Goal: Transaction & Acquisition: Purchase product/service

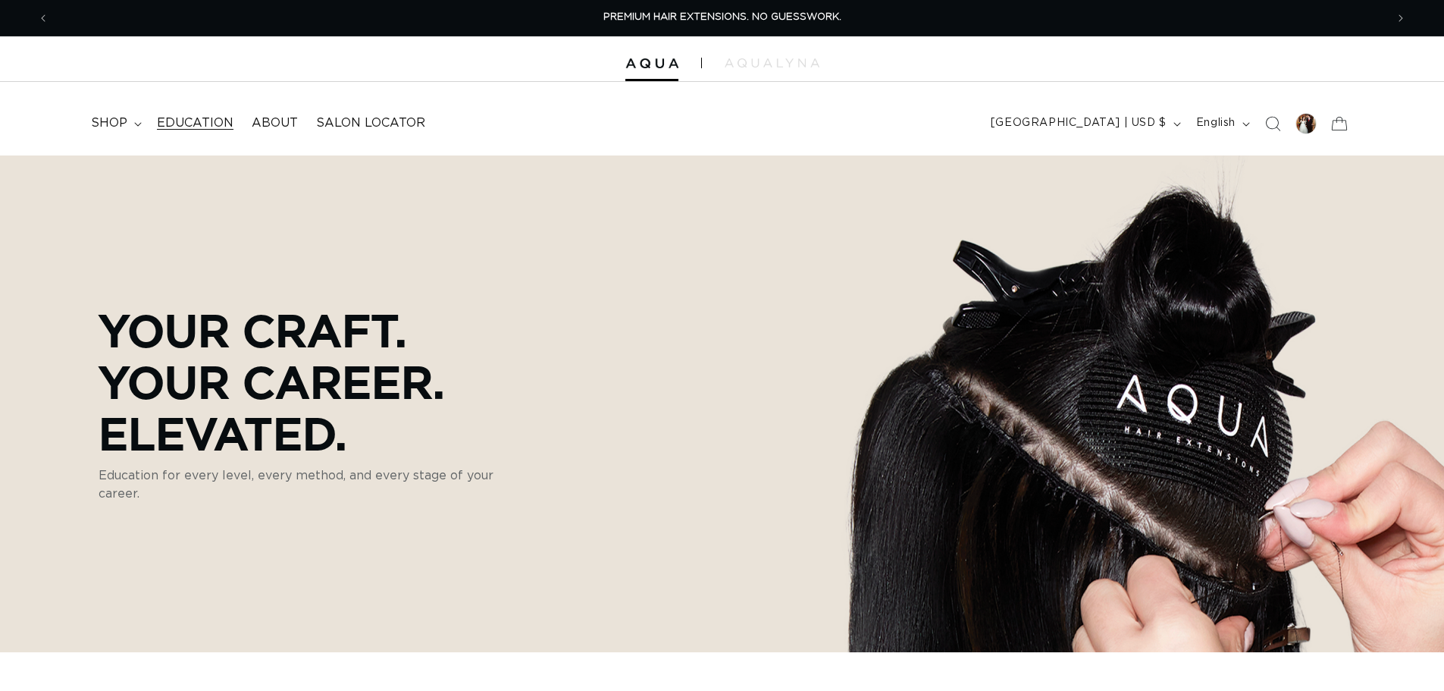
click at [171, 111] on link "Education" at bounding box center [195, 123] width 95 height 34
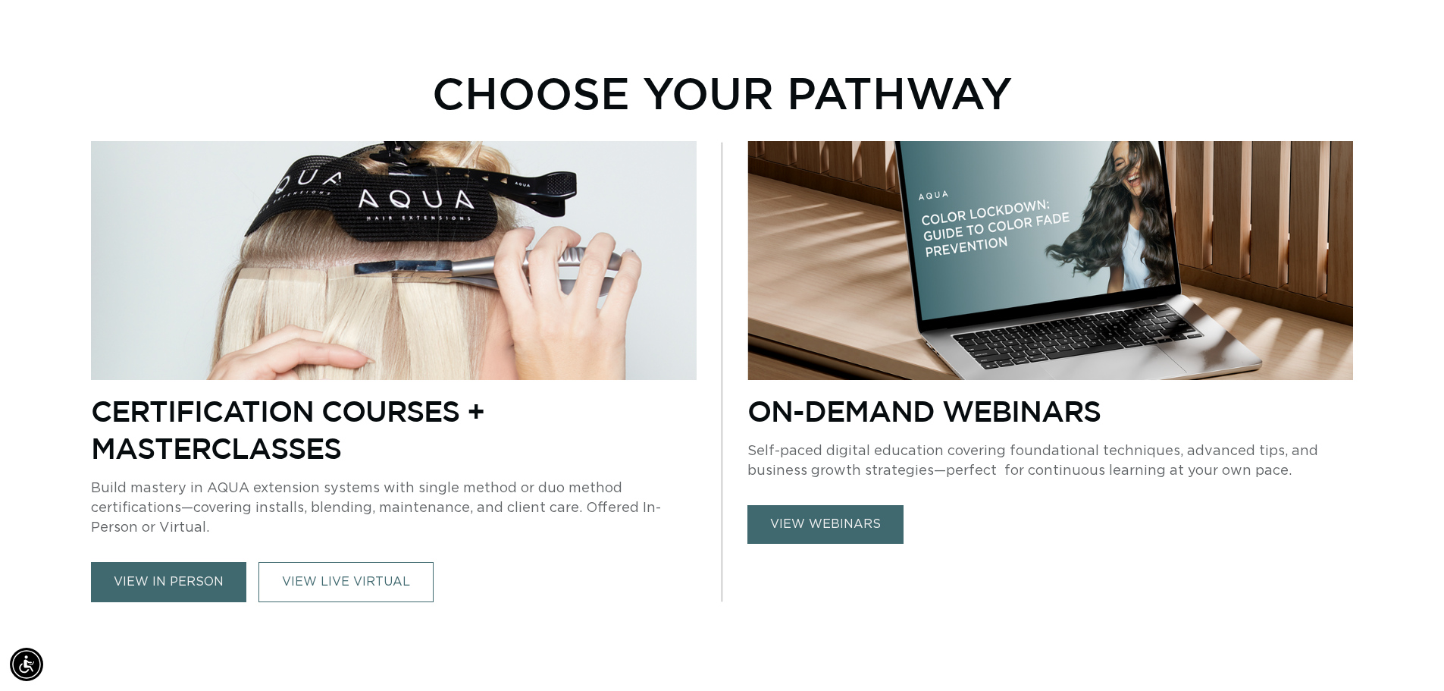
scroll to position [0, 2673]
click at [327, 586] on link "VIEW LIVE VIRTUAL" at bounding box center [346, 582] width 175 height 40
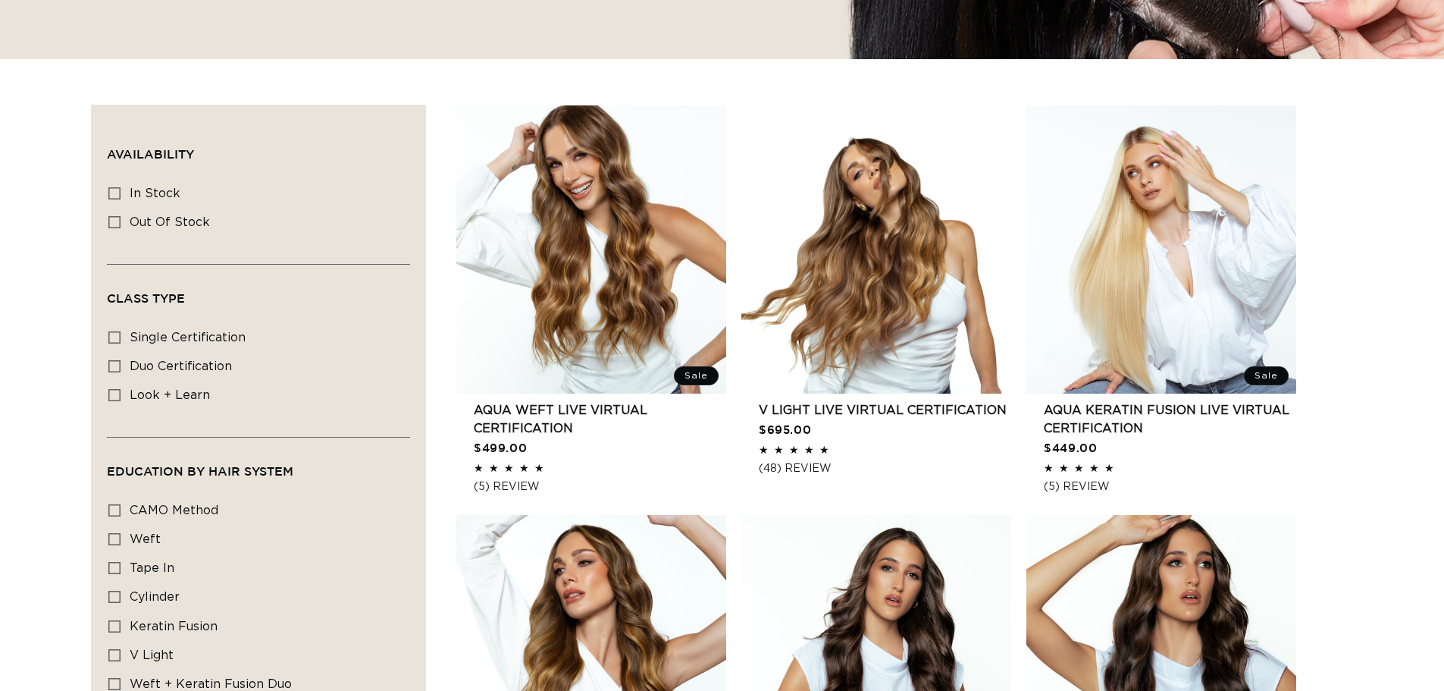
scroll to position [455, 0]
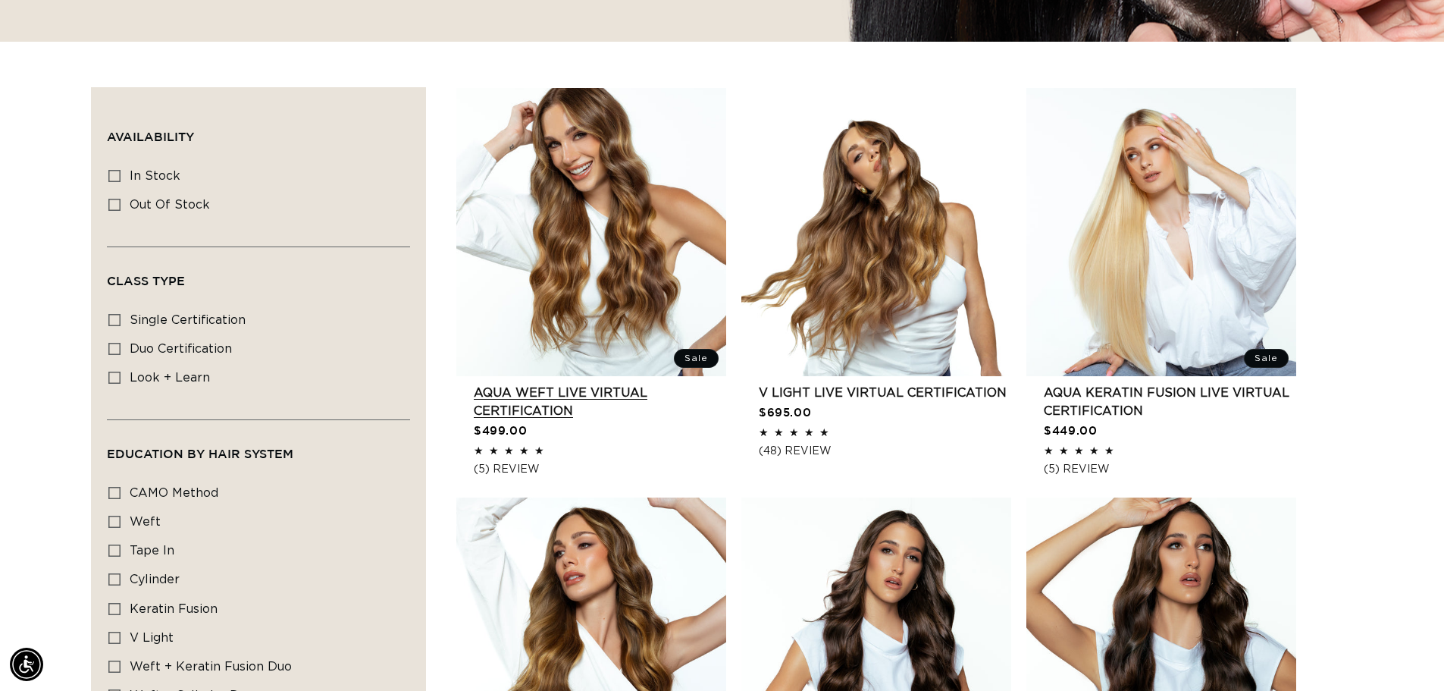
click at [613, 384] on link "AQUA Weft LIVE VIRTUAL Certification" at bounding box center [600, 402] width 252 height 36
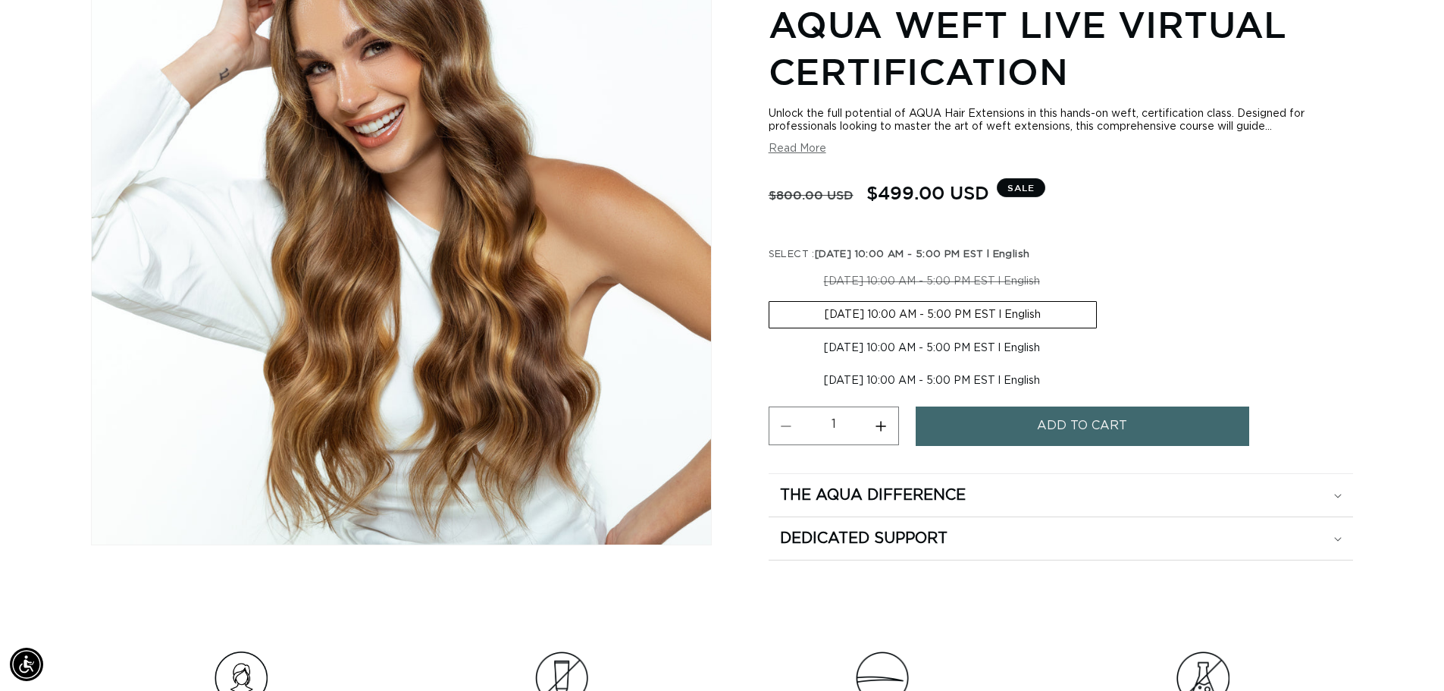
click at [1030, 418] on button "Add to cart" at bounding box center [1083, 425] width 334 height 39
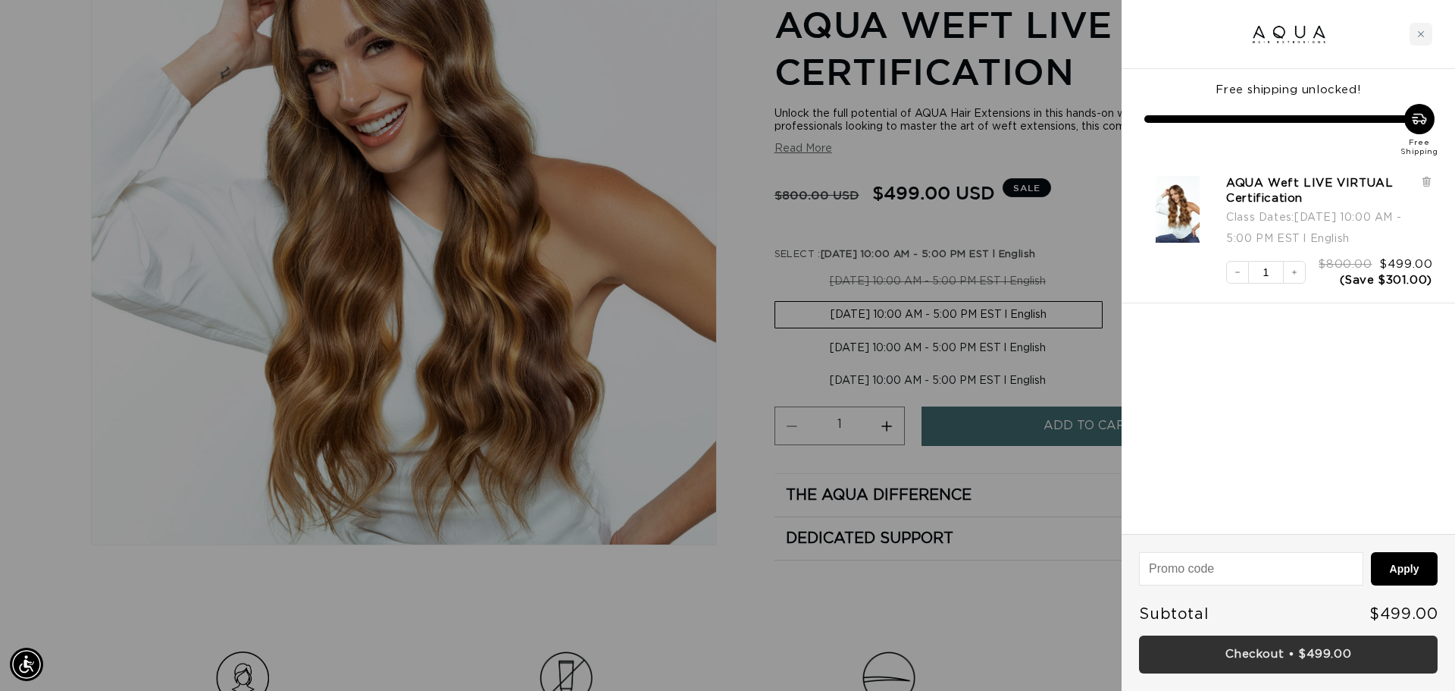
click at [1330, 663] on link "Checkout • $499.00" at bounding box center [1288, 654] width 299 height 39
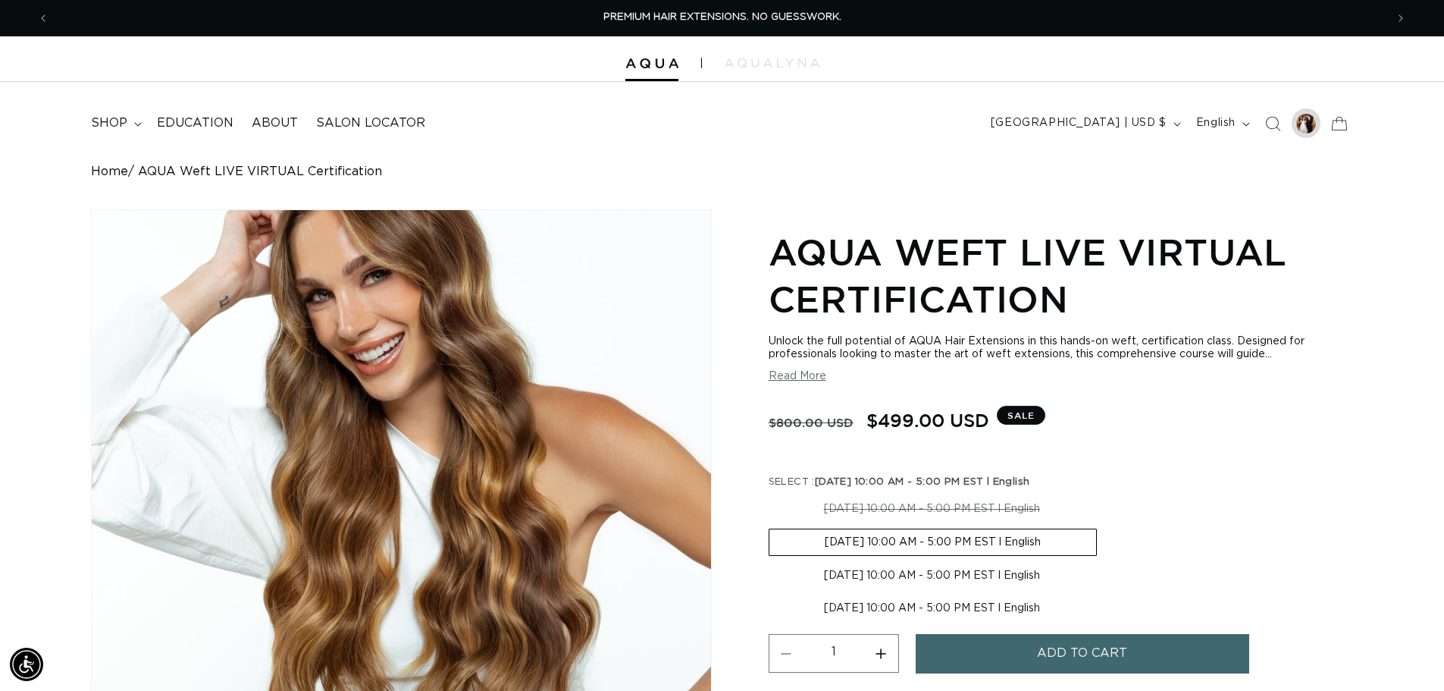
click at [1301, 121] on div at bounding box center [1306, 123] width 21 height 21
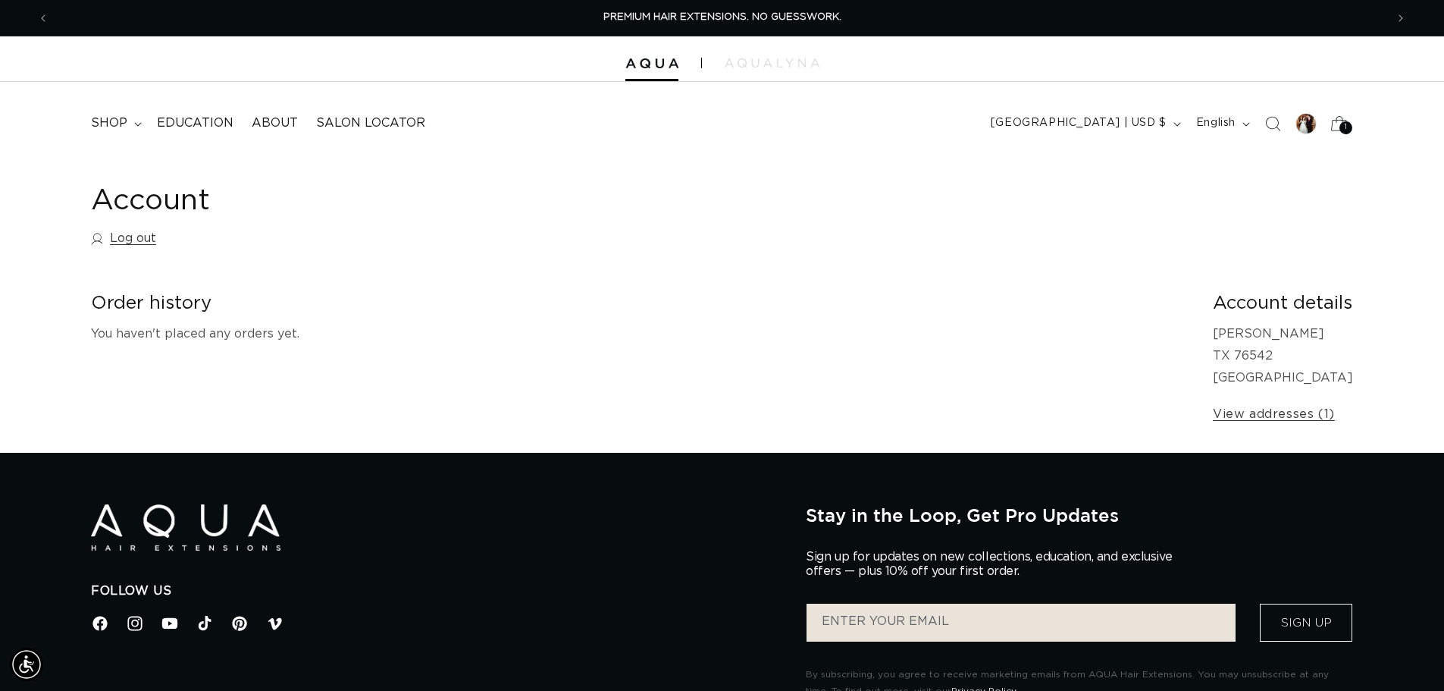
click at [1340, 121] on icon at bounding box center [1339, 123] width 36 height 36
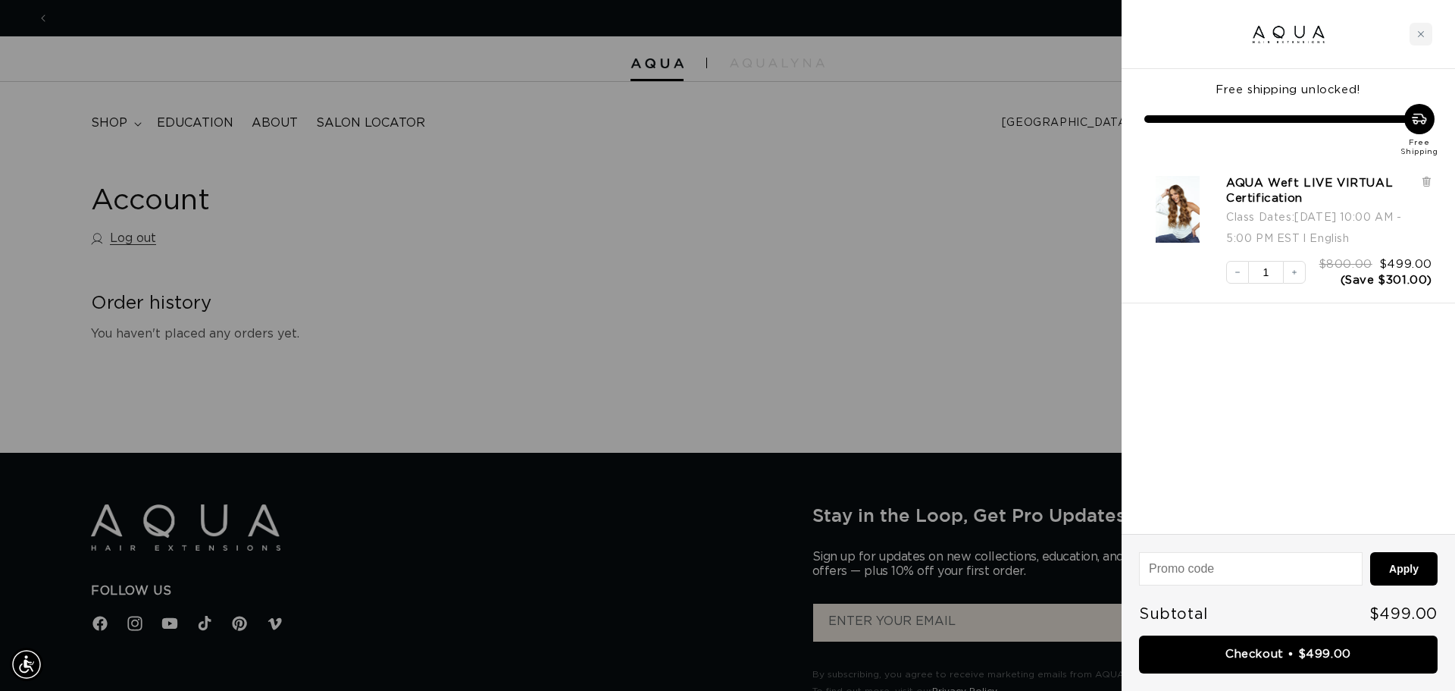
scroll to position [0, 2696]
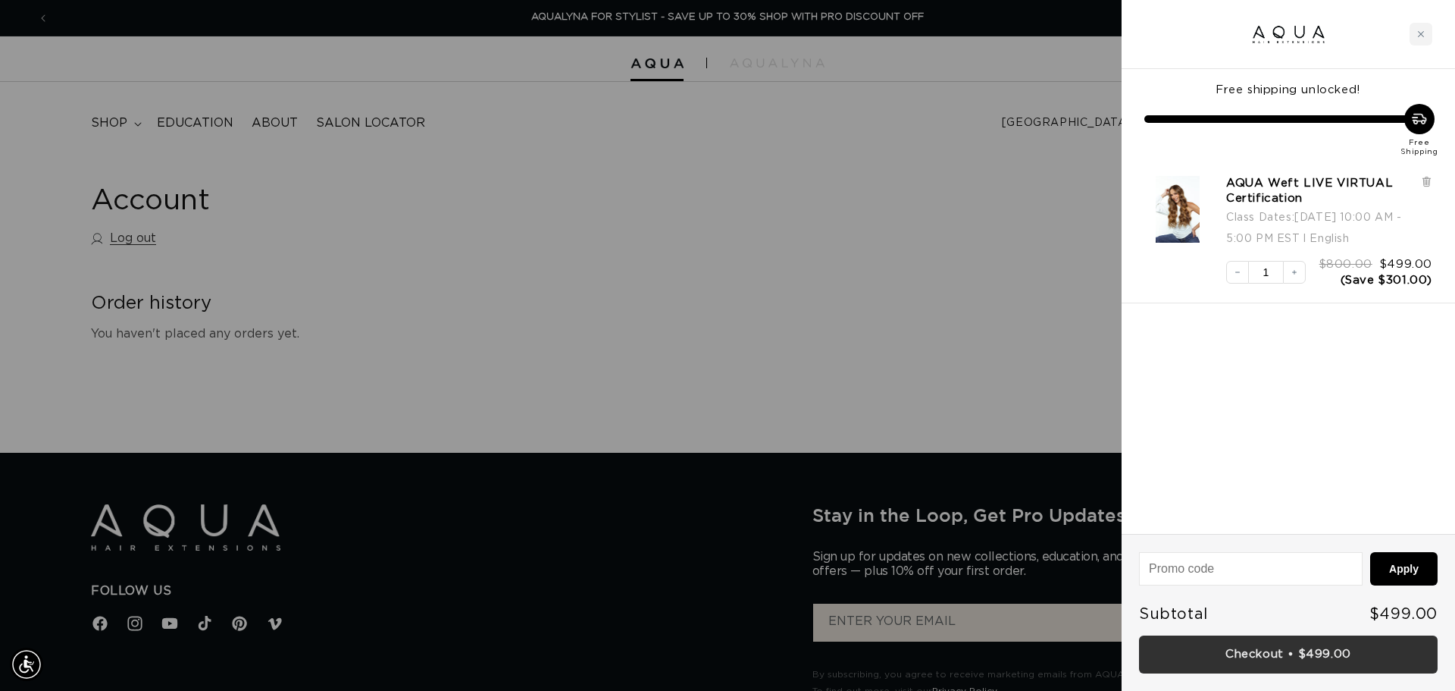
click at [1326, 671] on link "Checkout • $499.00" at bounding box center [1288, 654] width 299 height 39
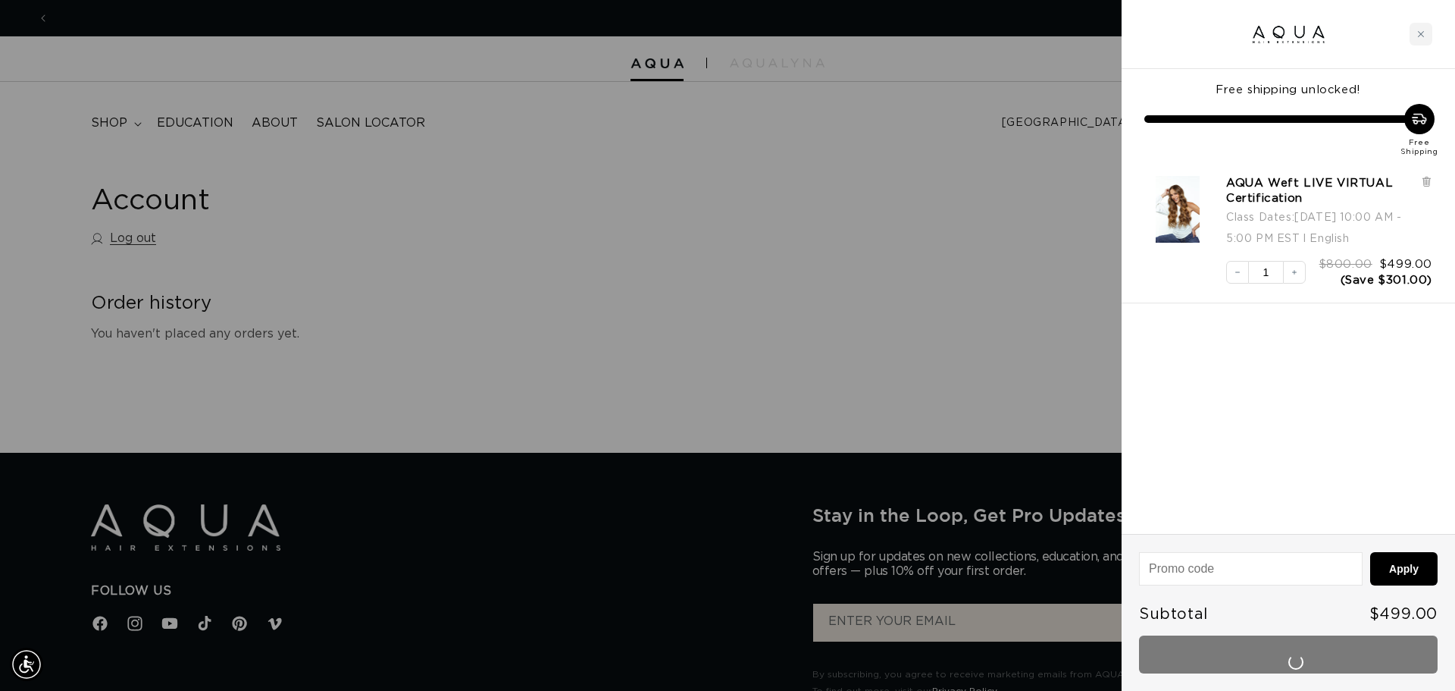
scroll to position [0, 0]
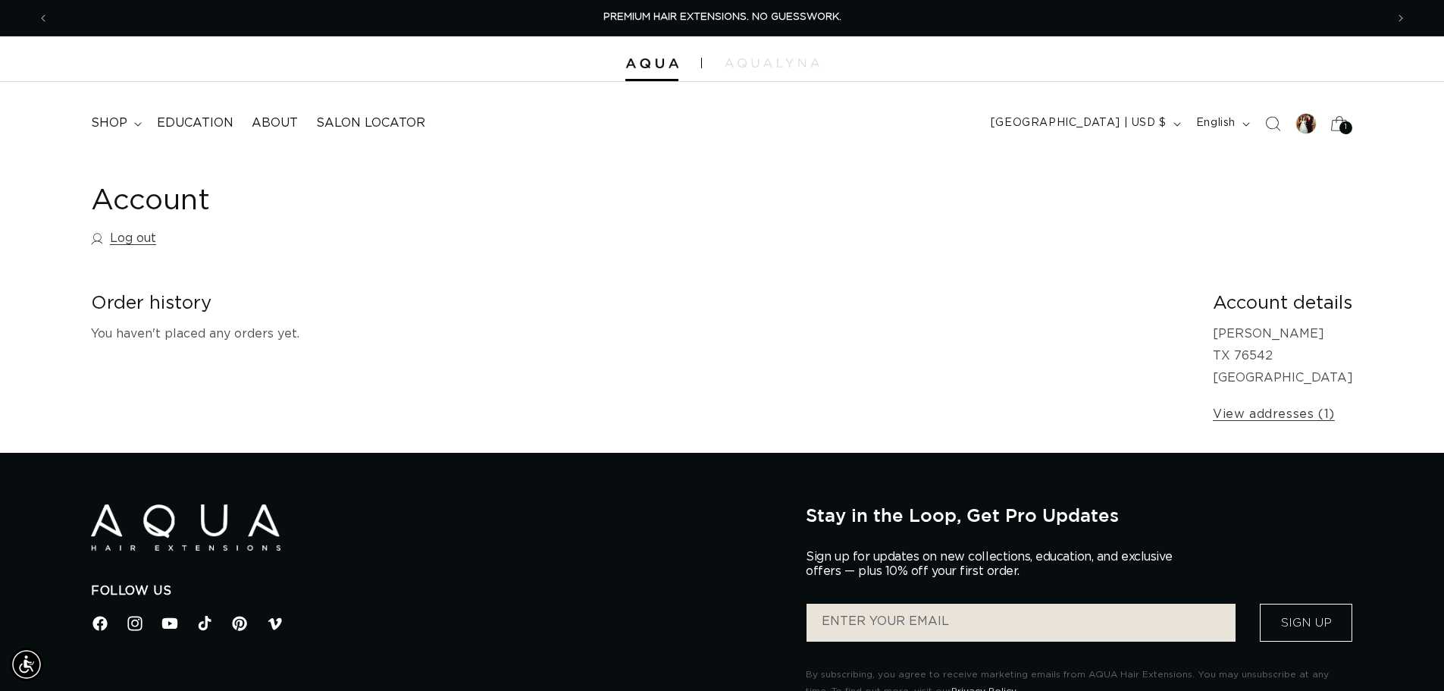
click at [1337, 116] on icon at bounding box center [1339, 123] width 36 height 36
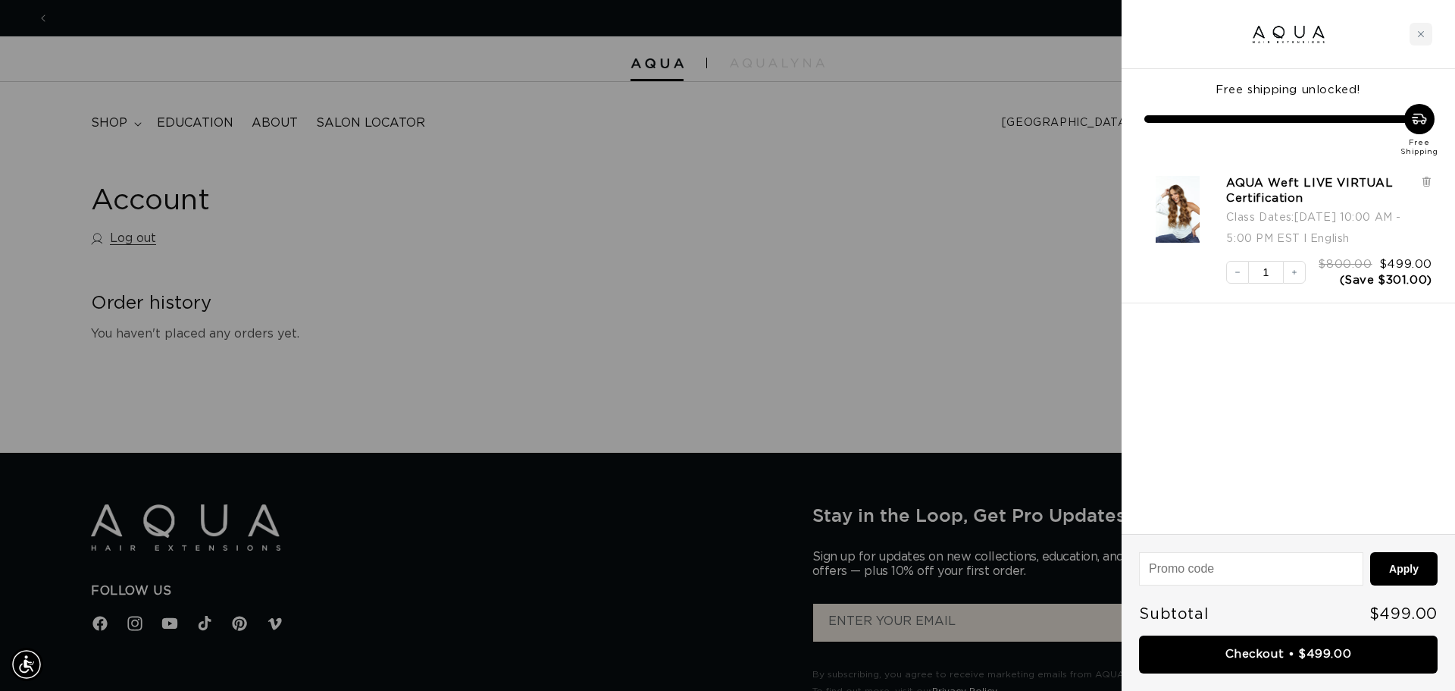
scroll to position [0, 1348]
click at [844, 303] on div at bounding box center [727, 345] width 1455 height 691
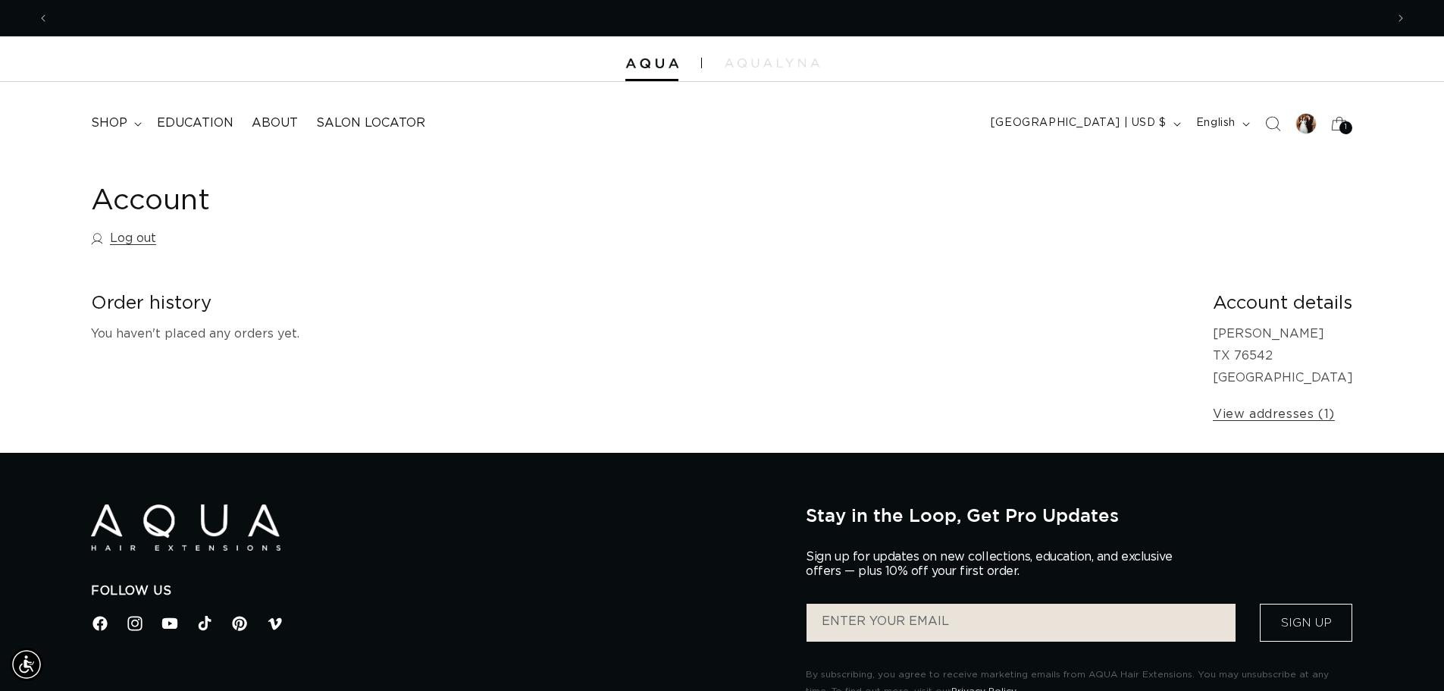
scroll to position [0, 0]
click at [1408, 16] on button "Next announcement" at bounding box center [1400, 18] width 33 height 29
click at [1408, 17] on button "Next announcement" at bounding box center [1400, 18] width 33 height 29
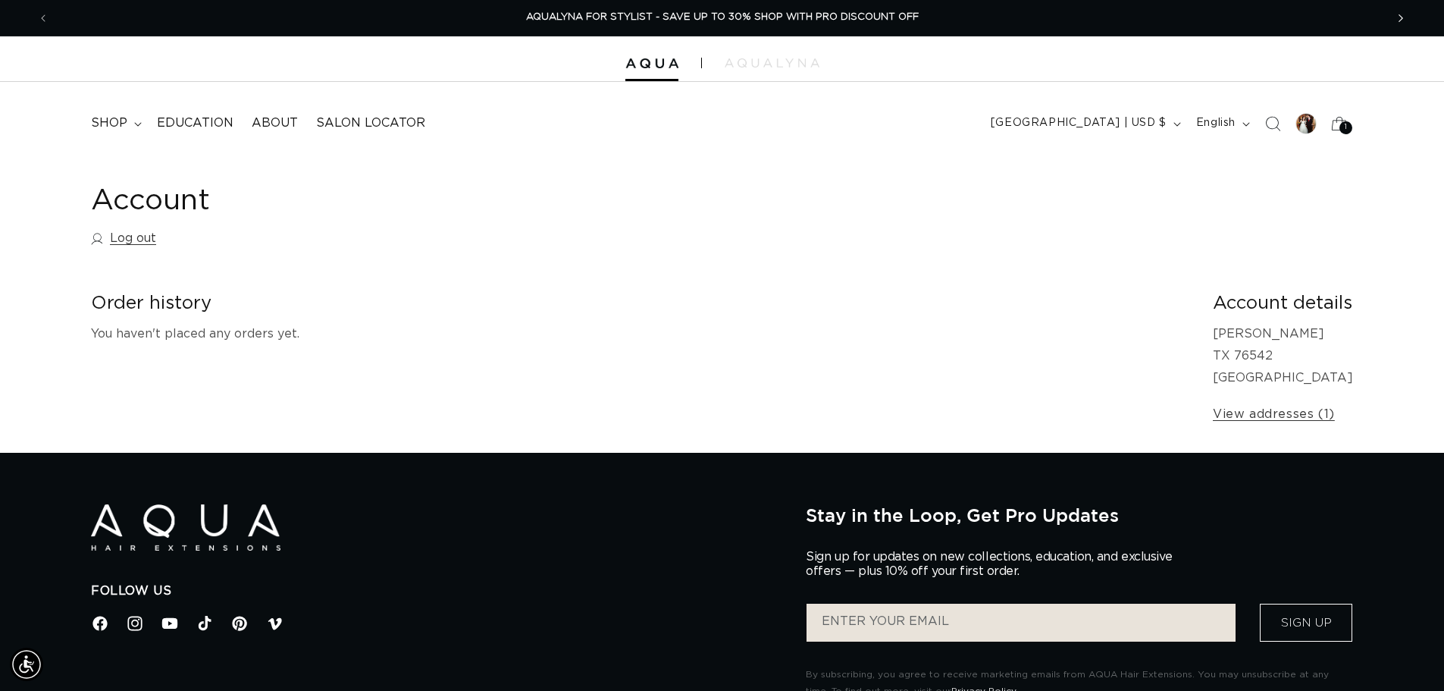
click at [1408, 17] on button "Next announcement" at bounding box center [1400, 18] width 33 height 29
click at [678, 20] on span "SHOP NOW. PAY LATER WITH AFTERPAY NOW AVAILABLE" at bounding box center [722, 17] width 295 height 10
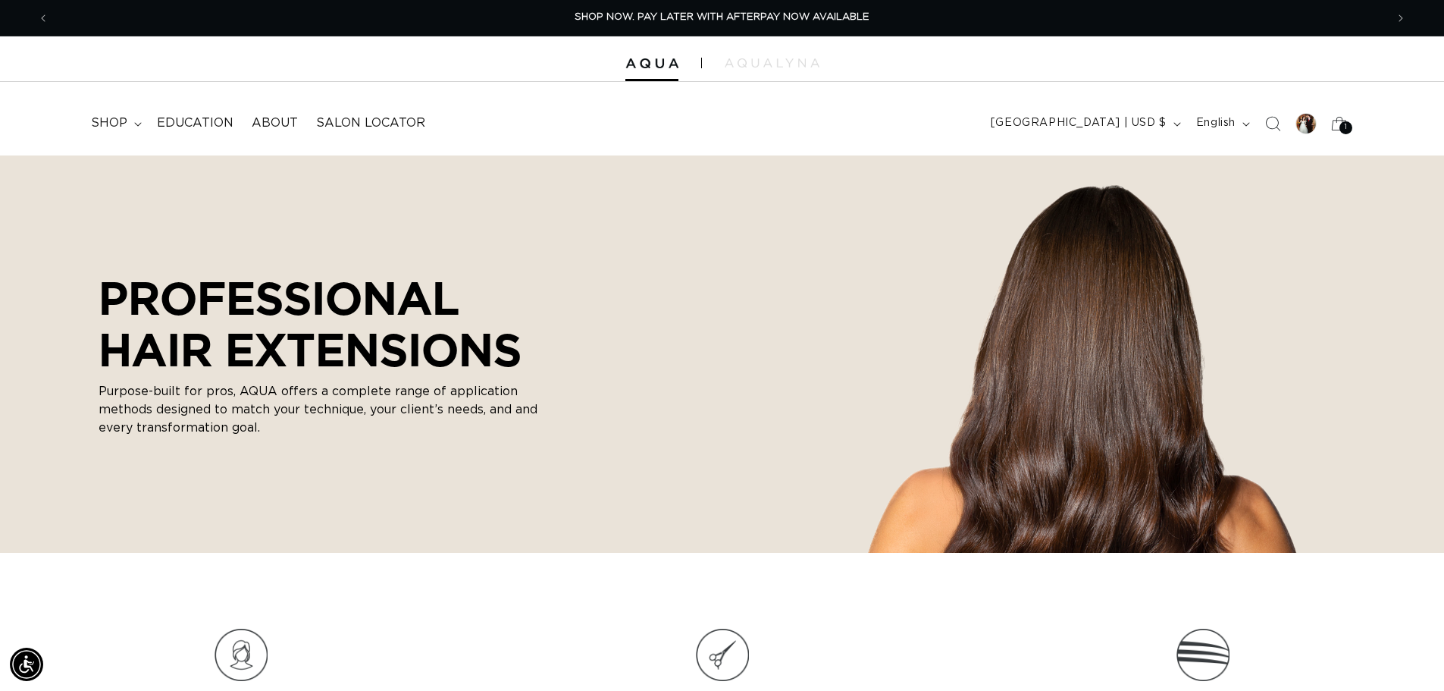
drag, startPoint x: 879, startPoint y: 281, endPoint x: 891, endPoint y: 101, distance: 180.8
click at [1333, 122] on icon at bounding box center [1339, 123] width 36 height 36
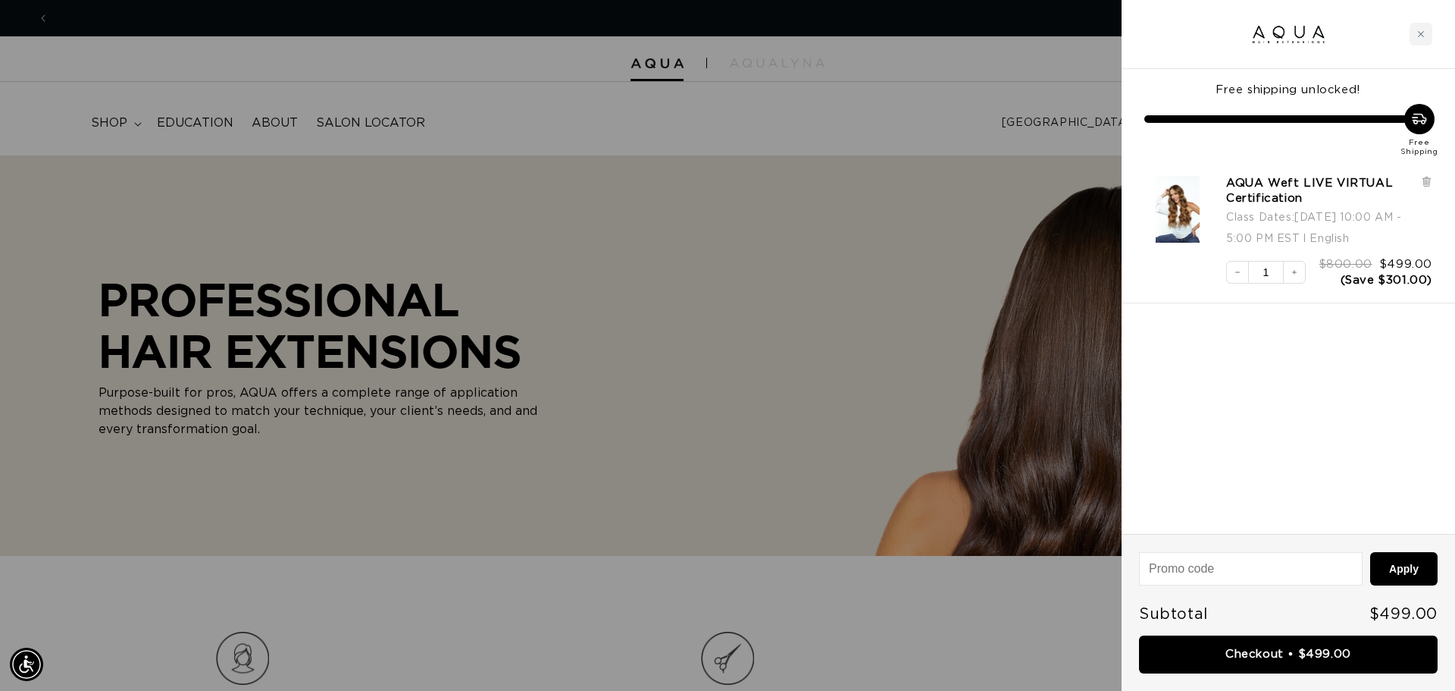
scroll to position [0, 2696]
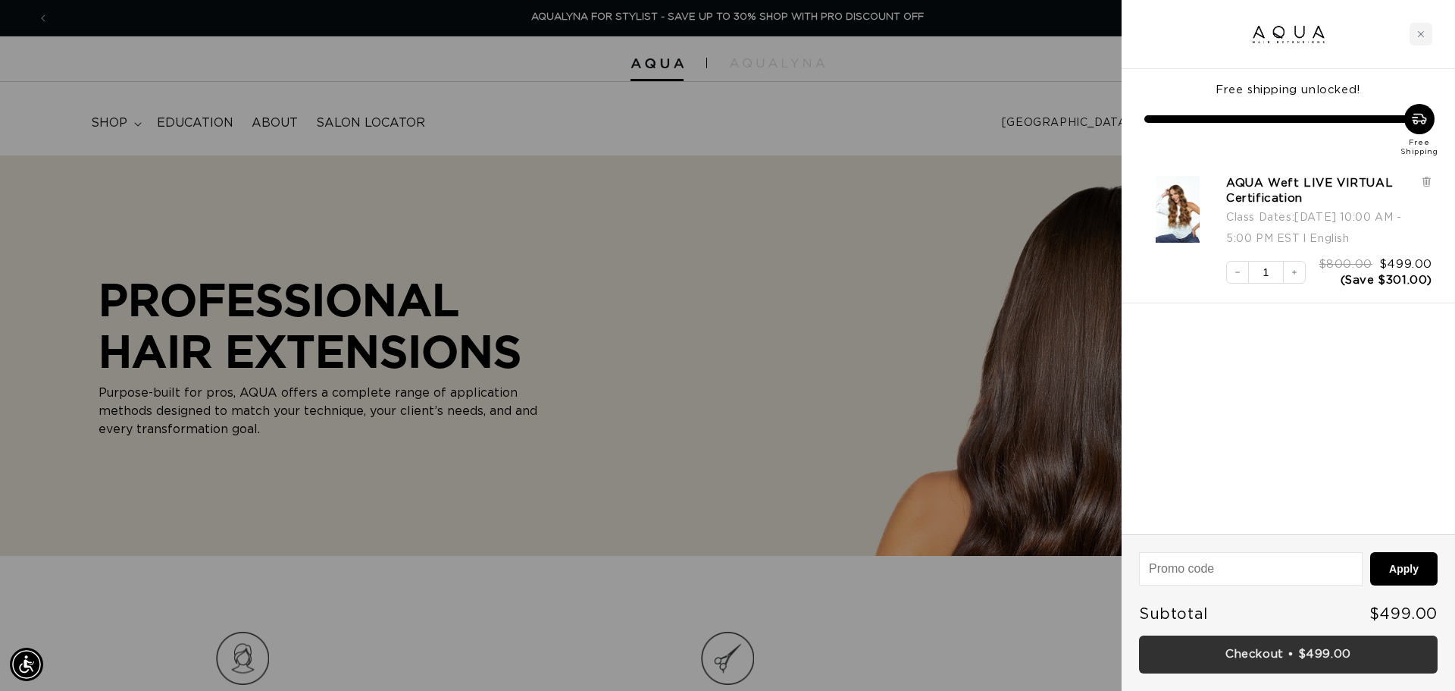
click at [1277, 660] on link "Checkout • $499.00" at bounding box center [1288, 654] width 299 height 39
